Goal: Task Accomplishment & Management: Manage account settings

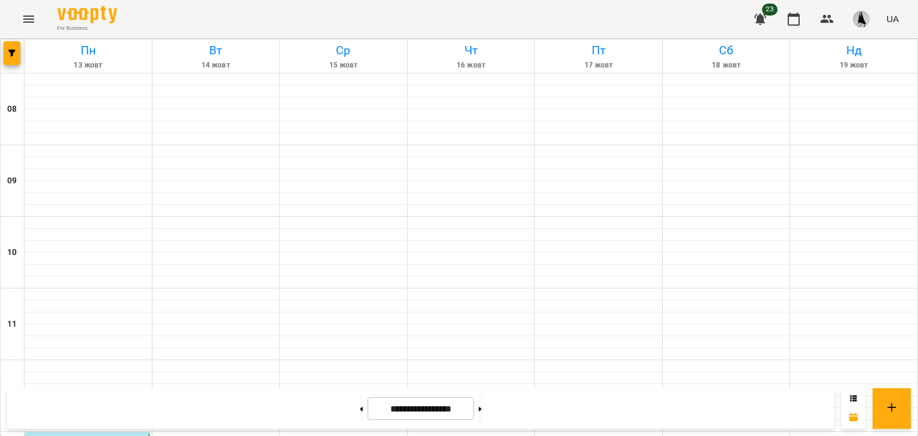
scroll to position [427, 0]
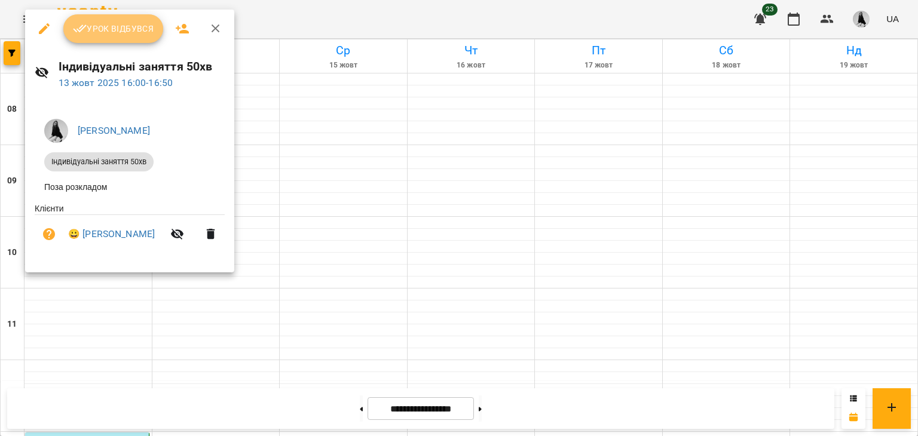
click at [108, 35] on span "Урок відбувся" at bounding box center [113, 29] width 81 height 14
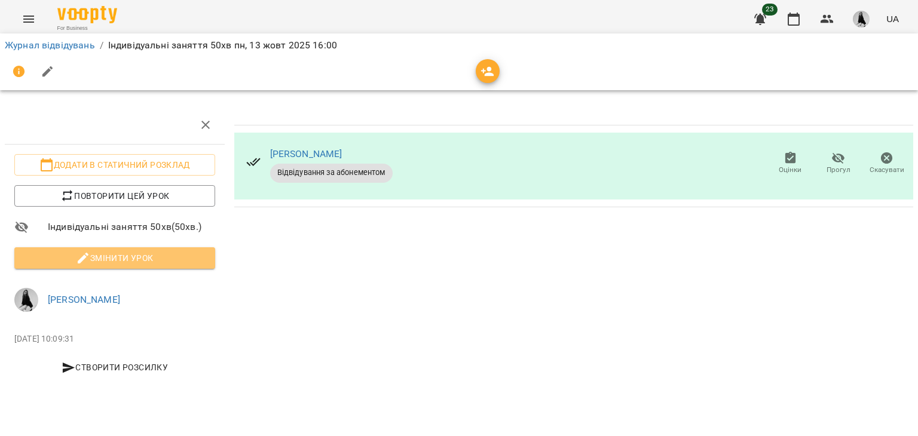
click at [122, 256] on span "Змінити урок" at bounding box center [115, 258] width 182 height 14
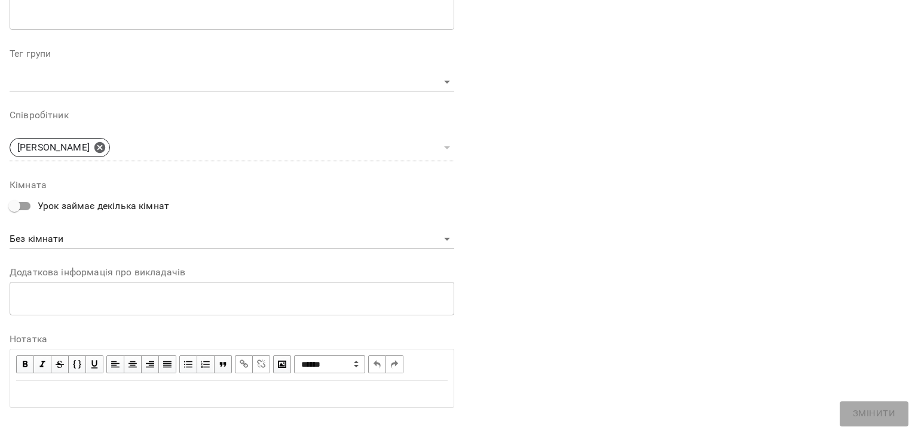
scroll to position [358, 0]
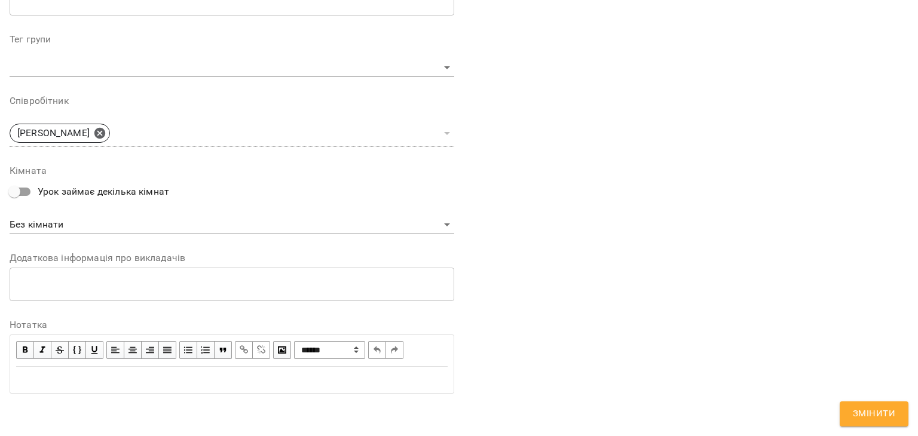
click at [48, 386] on div "Edit text" at bounding box center [232, 379] width 442 height 25
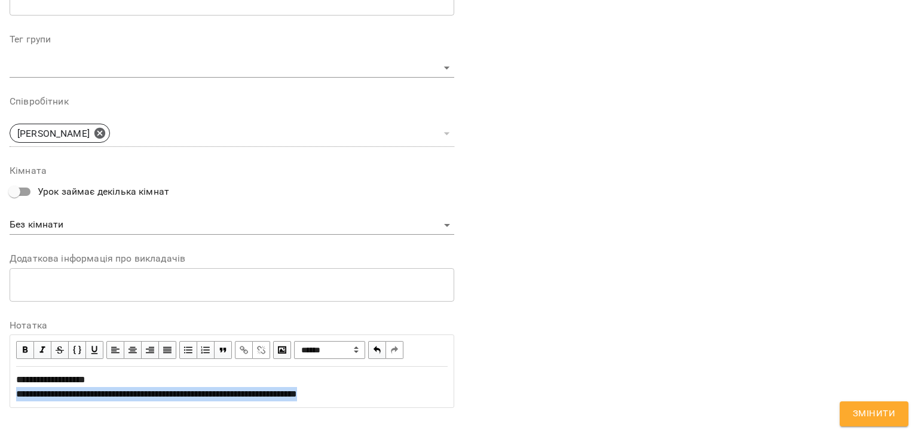
drag, startPoint x: 17, startPoint y: 396, endPoint x: 373, endPoint y: 403, distance: 356.7
click at [373, 403] on div "**********" at bounding box center [232, 386] width 442 height 39
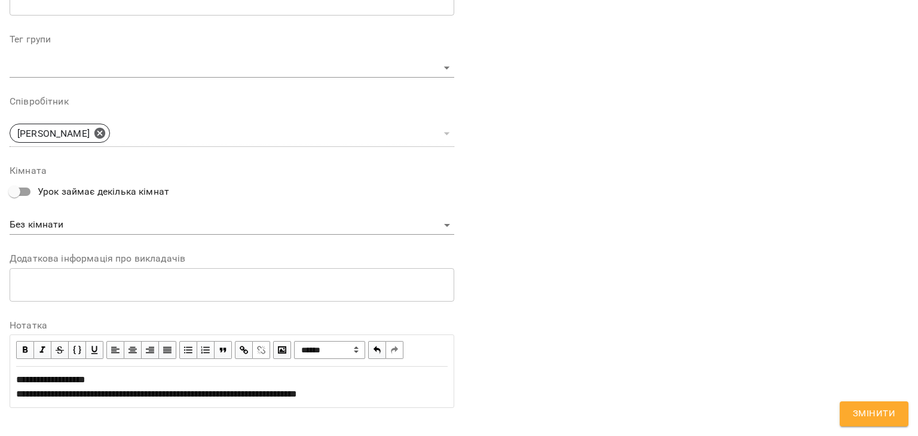
click at [241, 350] on span "button" at bounding box center [243, 349] width 13 height 13
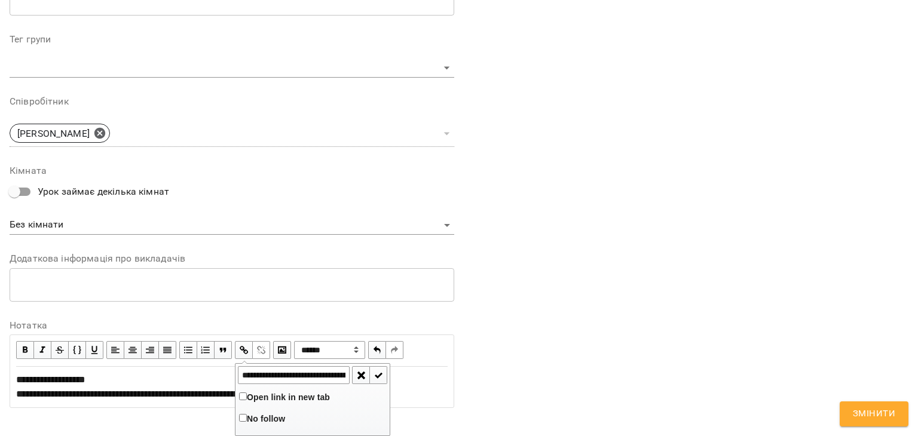
scroll to position [0, 182]
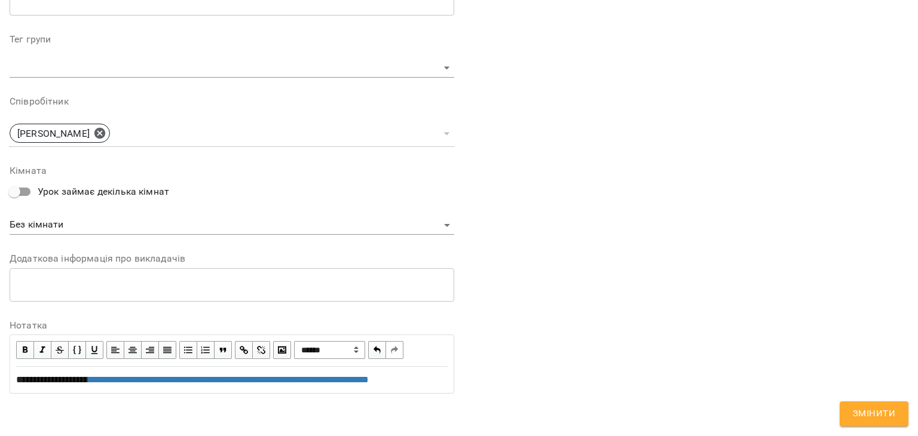
click at [385, 387] on div "**********" at bounding box center [231, 380] width 431 height 14
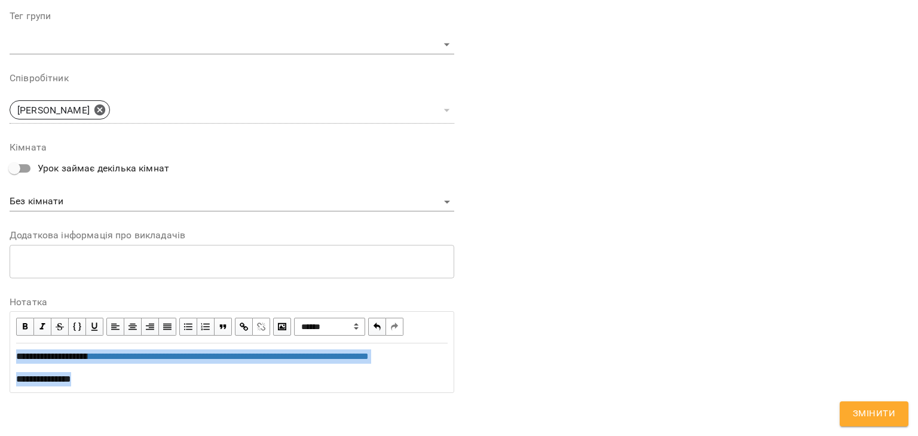
copy div "**********"
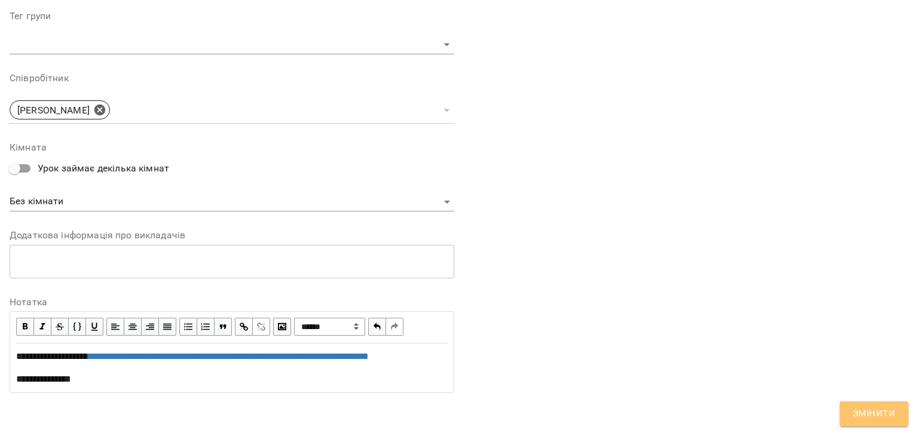
click at [869, 425] on button "Змінити" at bounding box center [873, 413] width 69 height 25
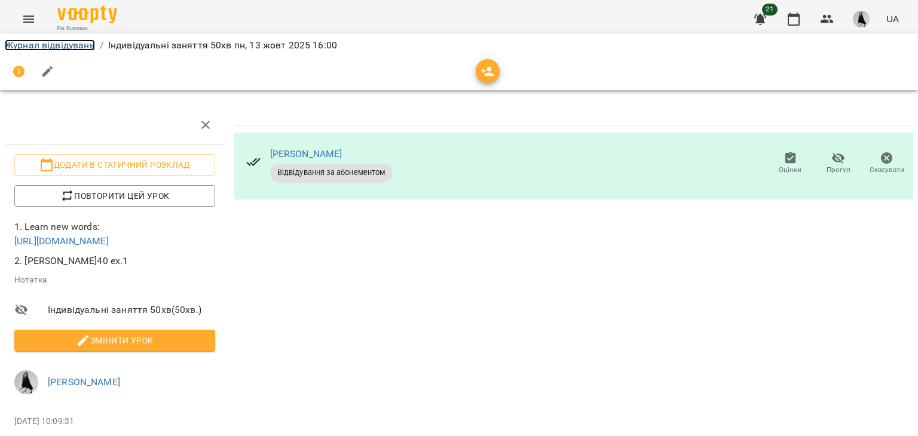
click at [85, 44] on link "Журнал відвідувань" at bounding box center [50, 44] width 90 height 11
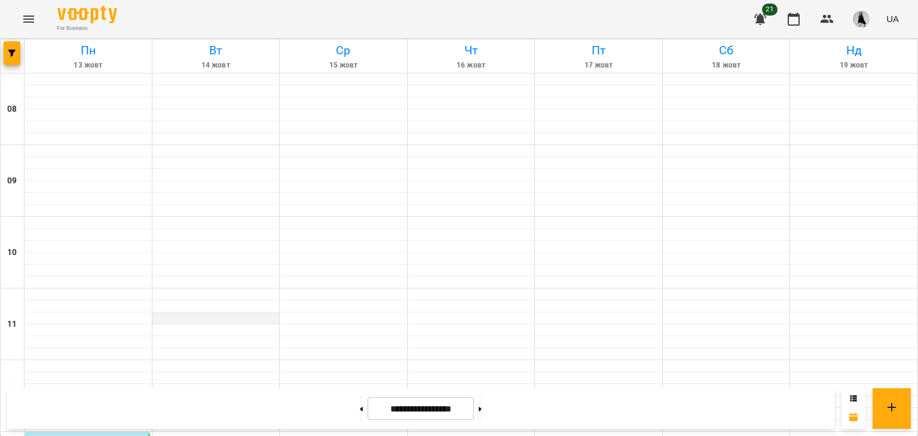
scroll to position [590, 0]
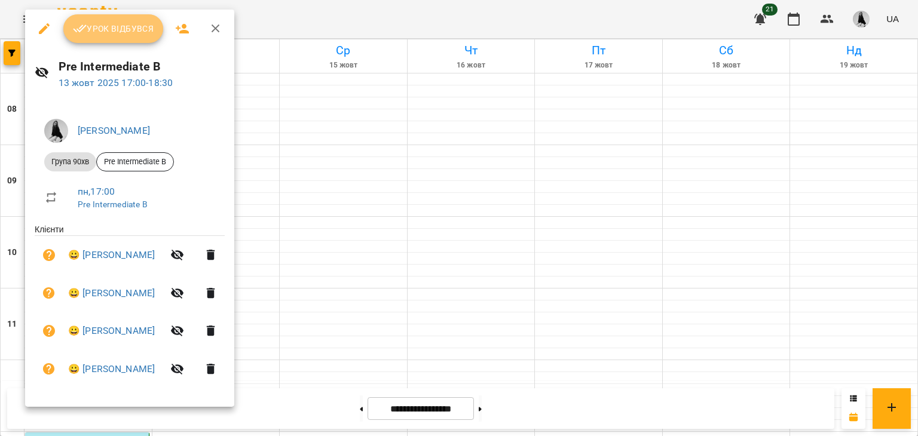
click at [119, 34] on span "Урок відбувся" at bounding box center [113, 29] width 81 height 14
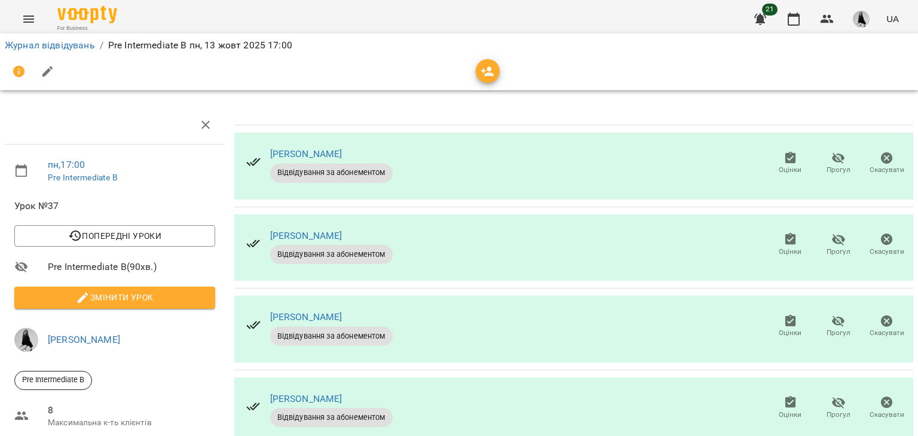
scroll to position [81, 0]
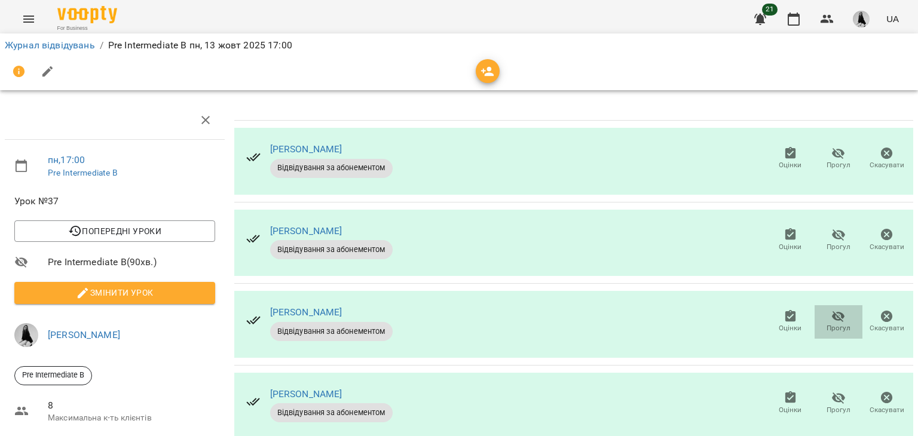
click at [821, 309] on span "Прогул" at bounding box center [838, 321] width 34 height 24
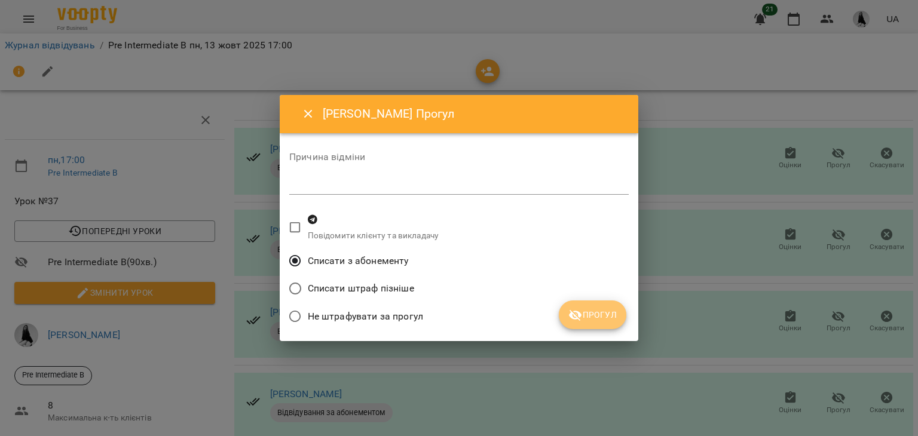
click at [607, 314] on span "Прогул" at bounding box center [592, 315] width 48 height 14
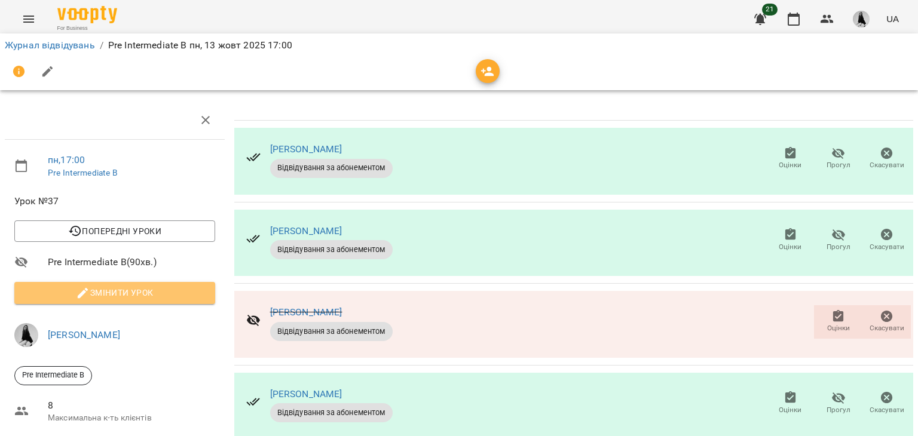
click at [121, 286] on span "Змінити урок" at bounding box center [115, 293] width 182 height 14
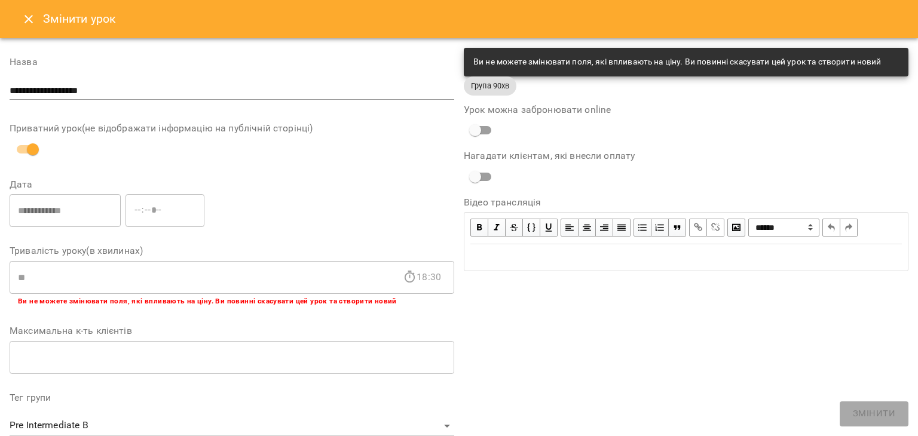
scroll to position [358, 0]
